Goal: Task Accomplishment & Management: Use online tool/utility

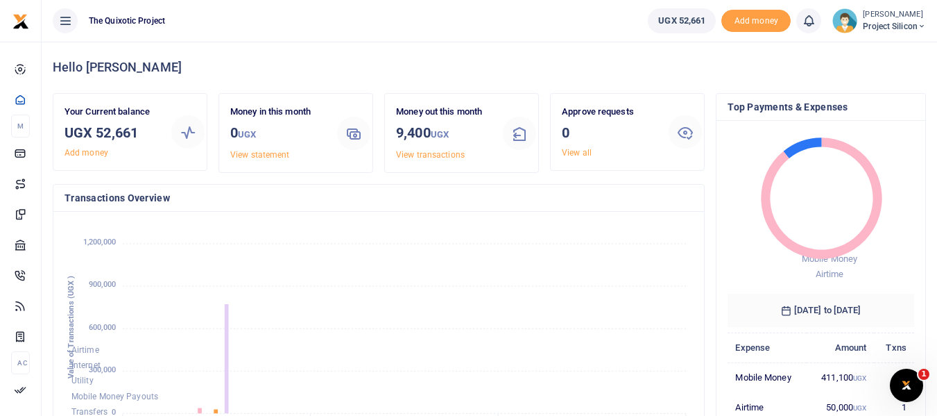
scroll to position [11, 11]
click at [744, 22] on span "Add money" at bounding box center [755, 21] width 69 height 23
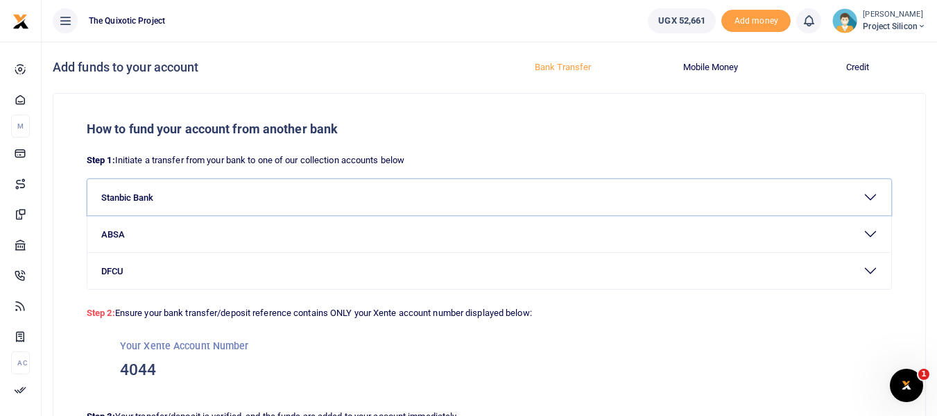
click at [132, 193] on button "Stanbic Bank" at bounding box center [489, 197] width 804 height 36
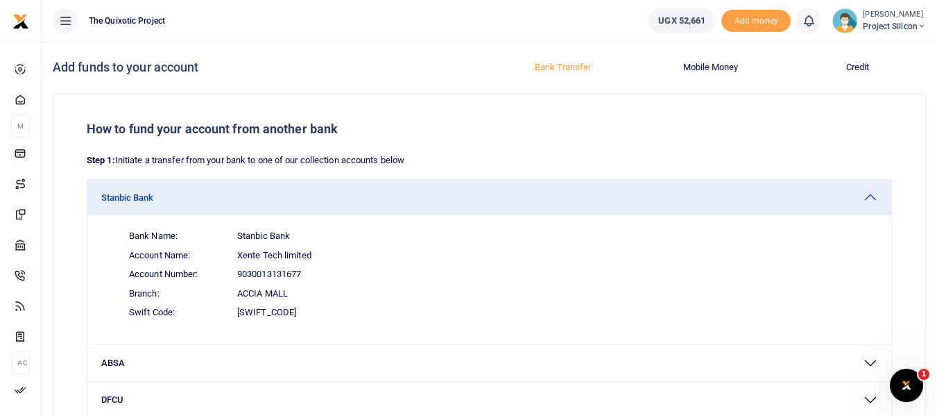
click at [281, 310] on span "Swift Code: [SWIFT_CODE]" at bounding box center [498, 311] width 760 height 19
drag, startPoint x: 281, startPoint y: 310, endPoint x: 254, endPoint y: 307, distance: 27.2
click at [254, 307] on span "Swift Code: [SWIFT_CODE]" at bounding box center [498, 311] width 760 height 19
copy div "[SWIFT_CODE]"
click at [297, 306] on span "Swift Code: [SWIFT_CODE]" at bounding box center [498, 311] width 760 height 19
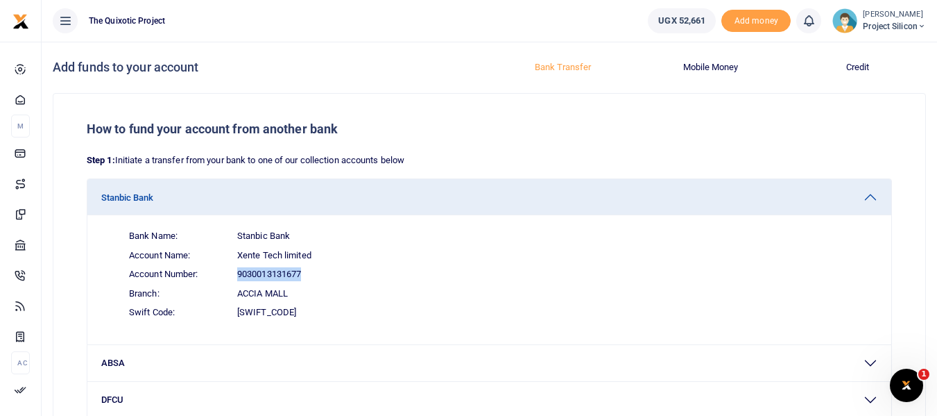
drag, startPoint x: 302, startPoint y: 273, endPoint x: 228, endPoint y: 271, distance: 74.3
click at [228, 271] on span "Account Number: 9030013131677" at bounding box center [498, 273] width 760 height 19
copy span "9030013131677"
